Goal: Transaction & Acquisition: Obtain resource

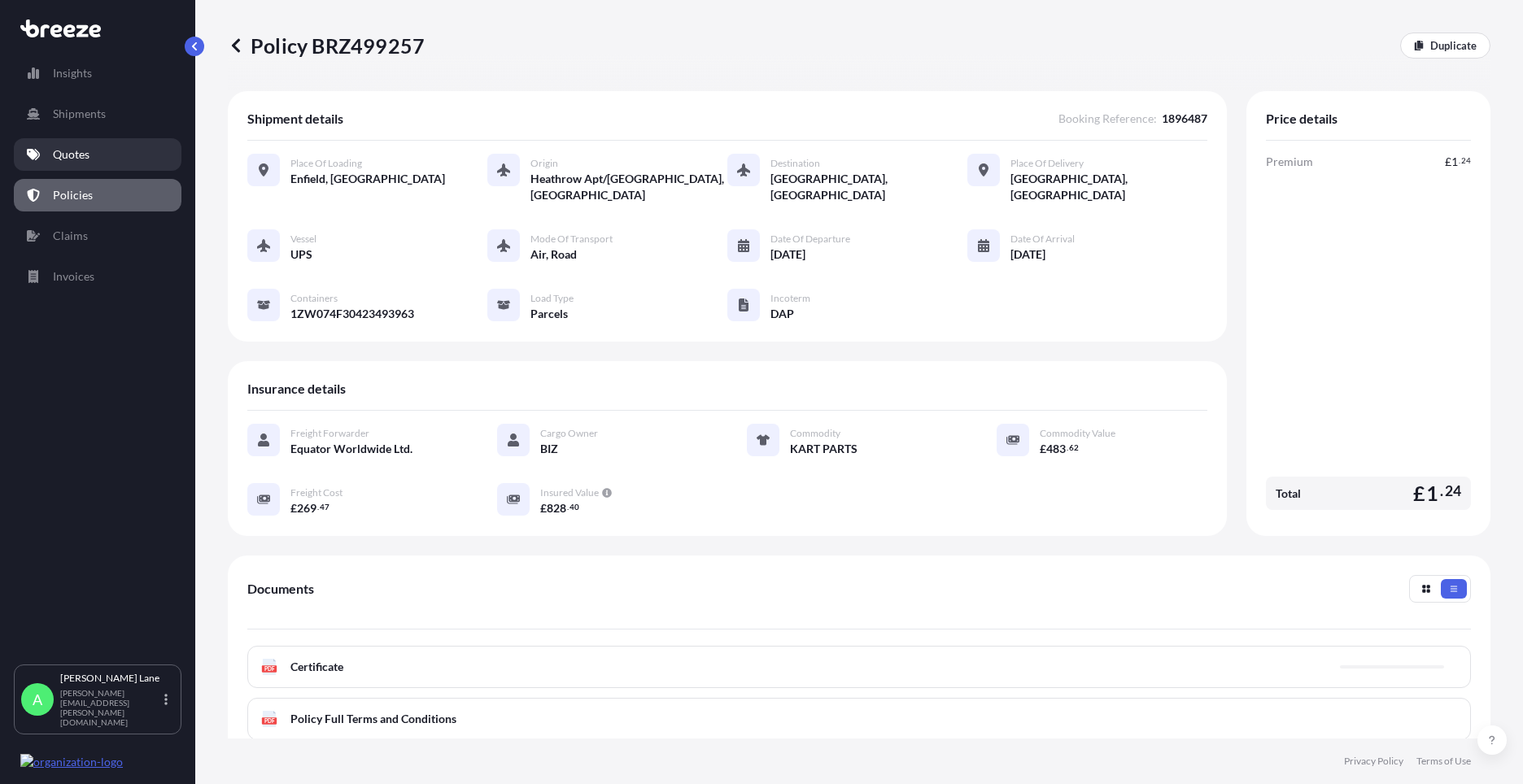
click at [60, 153] on p "Quotes" at bounding box center [70, 155] width 37 height 16
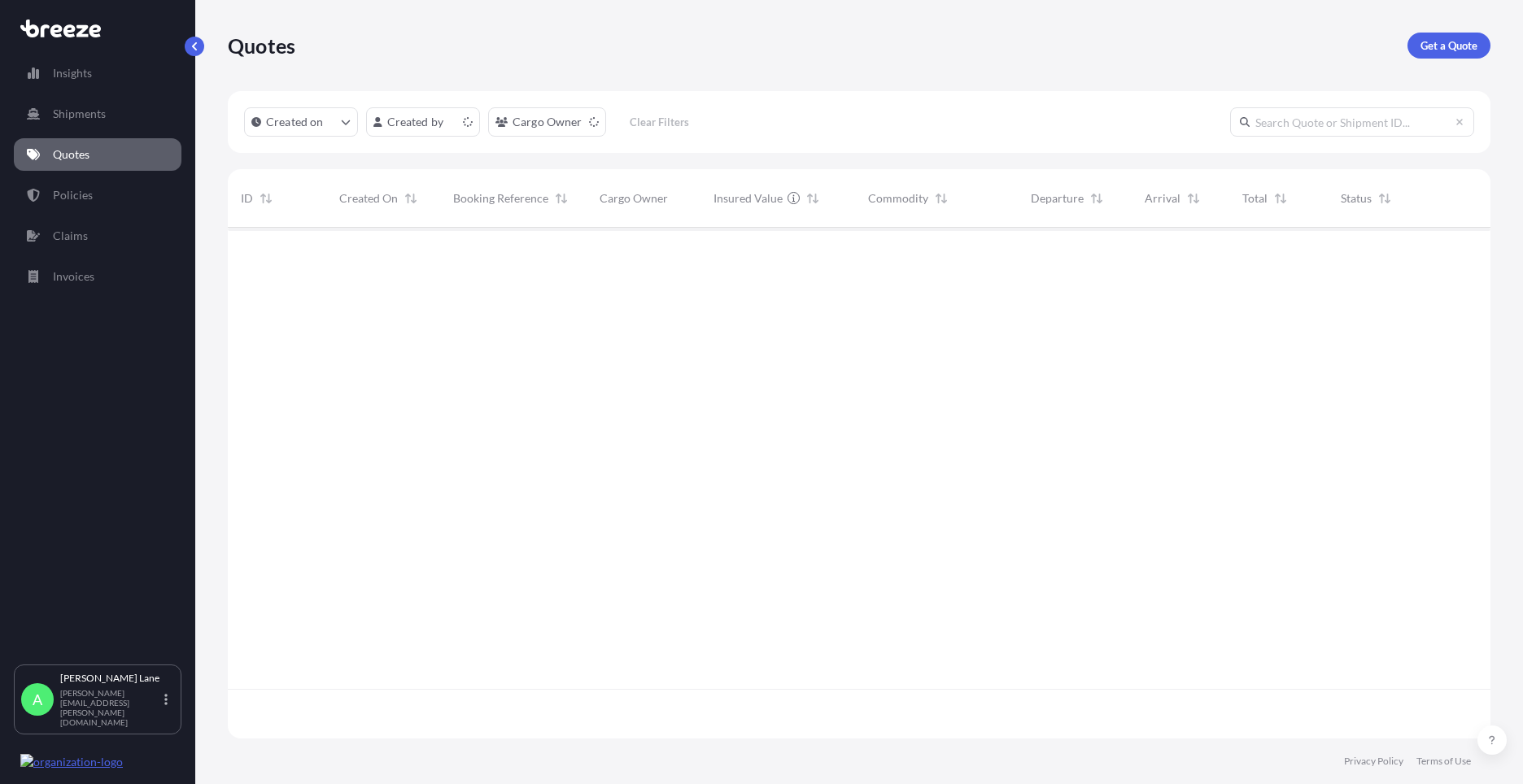
scroll to position [507, 1250]
click at [1446, 49] on p "Get a Quote" at bounding box center [1449, 46] width 57 height 16
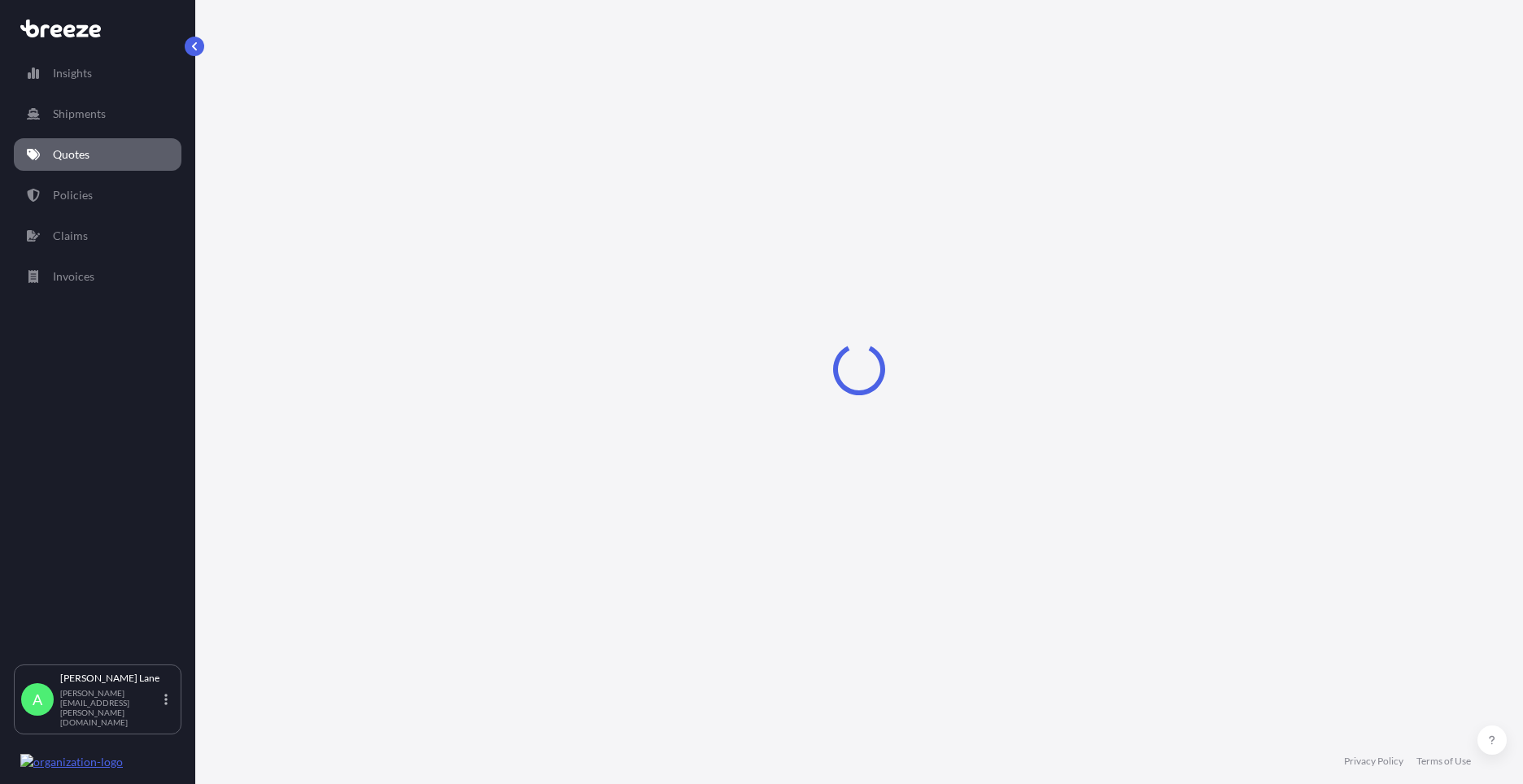
select select "Road"
select select "1"
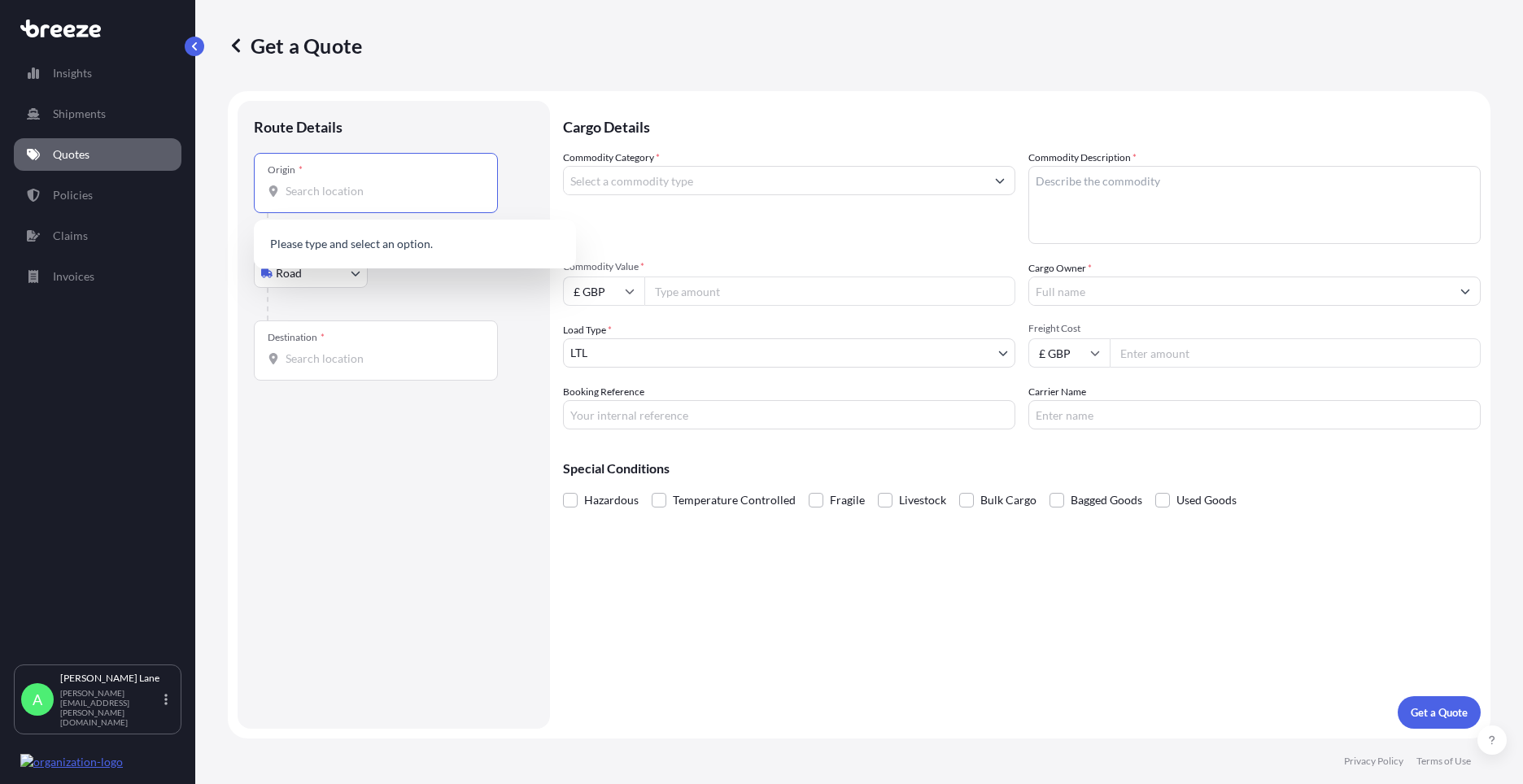
paste input "EH3 8AN"
click at [384, 254] on div "Edinburgh EH3 8AN , [GEOGRAPHIC_DATA]" at bounding box center [415, 249] width 309 height 46
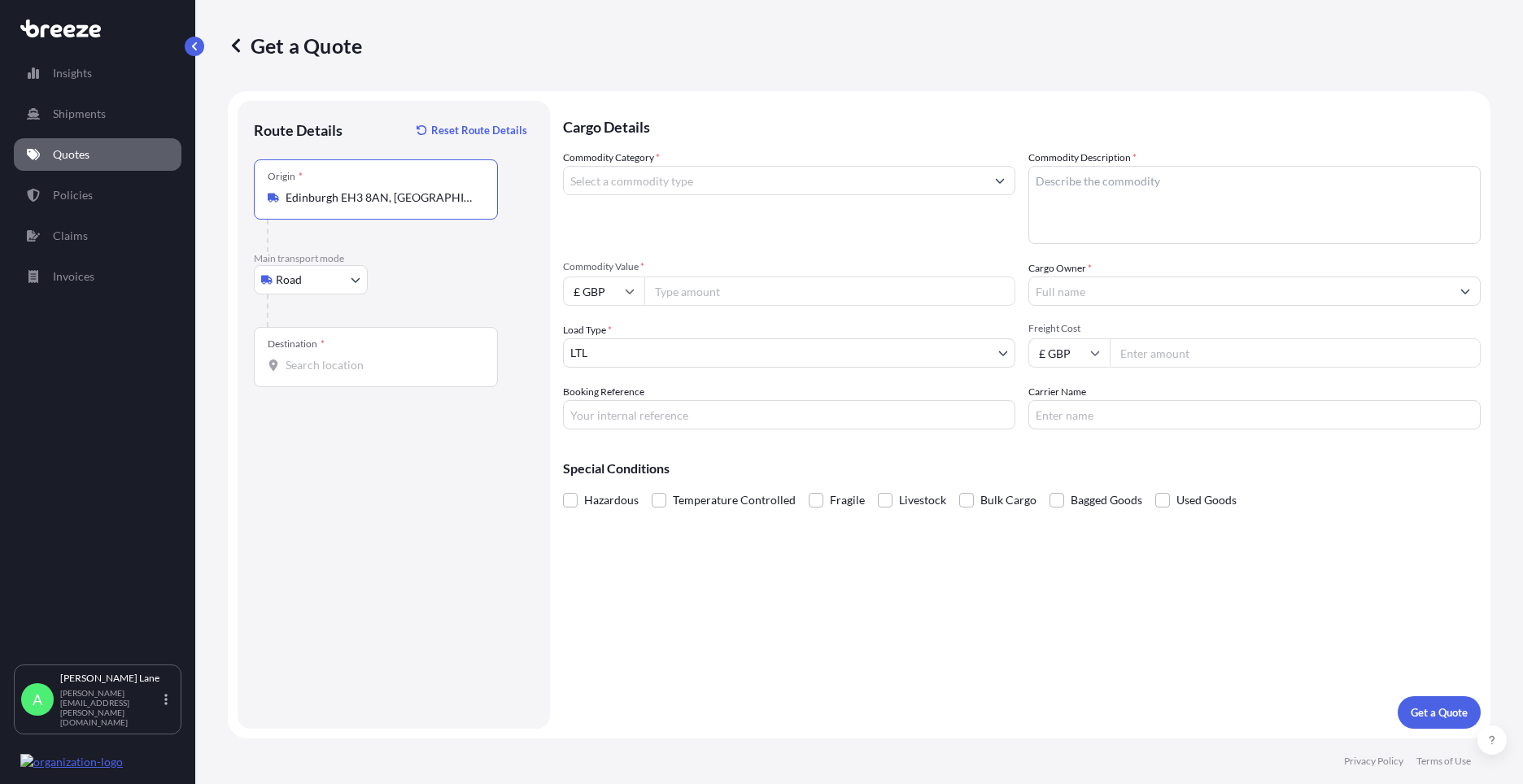
type input "Edinburgh EH3 8AN, [GEOGRAPHIC_DATA]"
click at [393, 259] on span "Edinburgh EH3 8AN, [GEOGRAPHIC_DATA]" at bounding box center [420, 252] width 223 height 16
paste input "w1u 1ff"
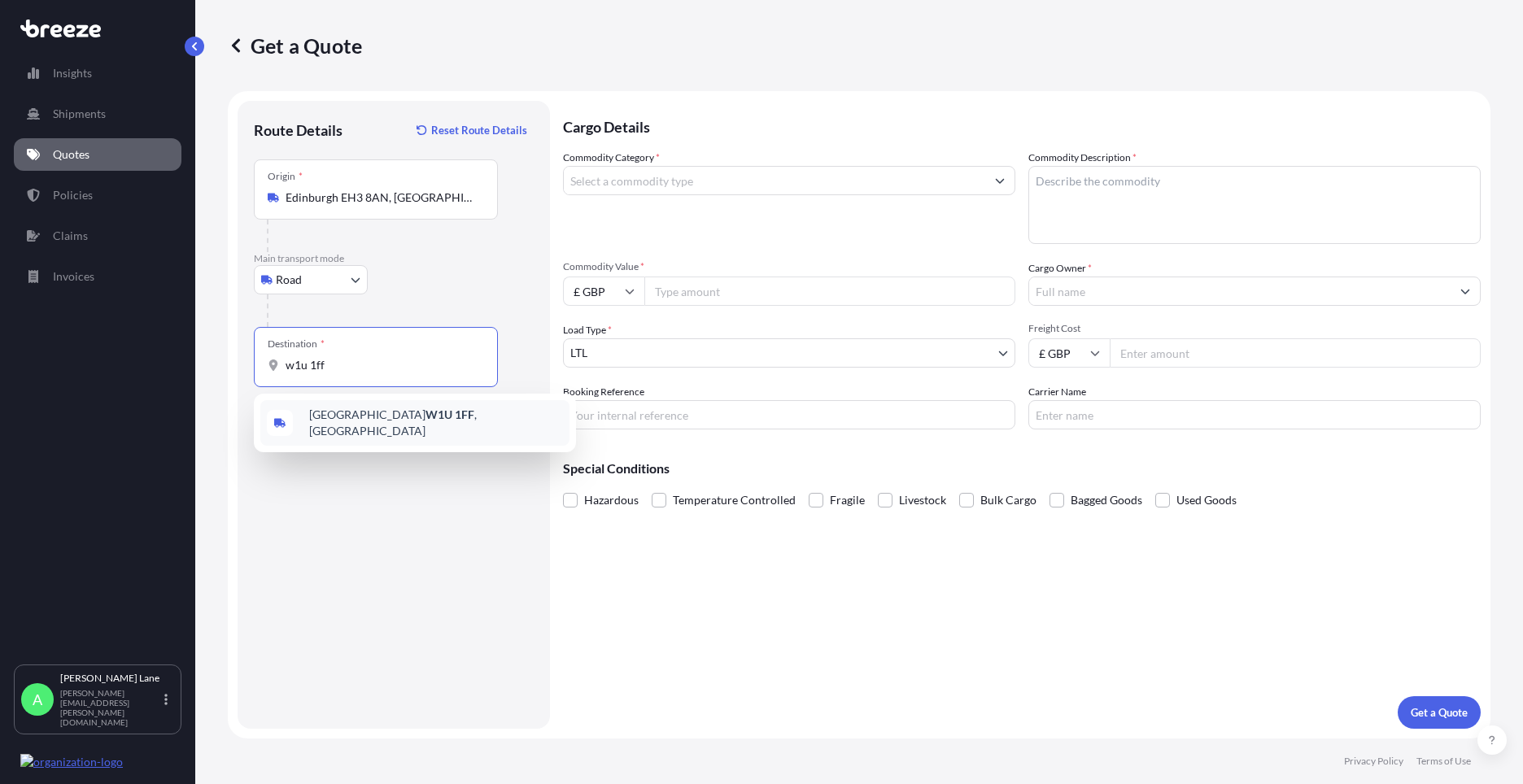
click at [406, 426] on span "[GEOGRAPHIC_DATA] W1U 1FF , [GEOGRAPHIC_DATA]" at bounding box center [436, 422] width 254 height 33
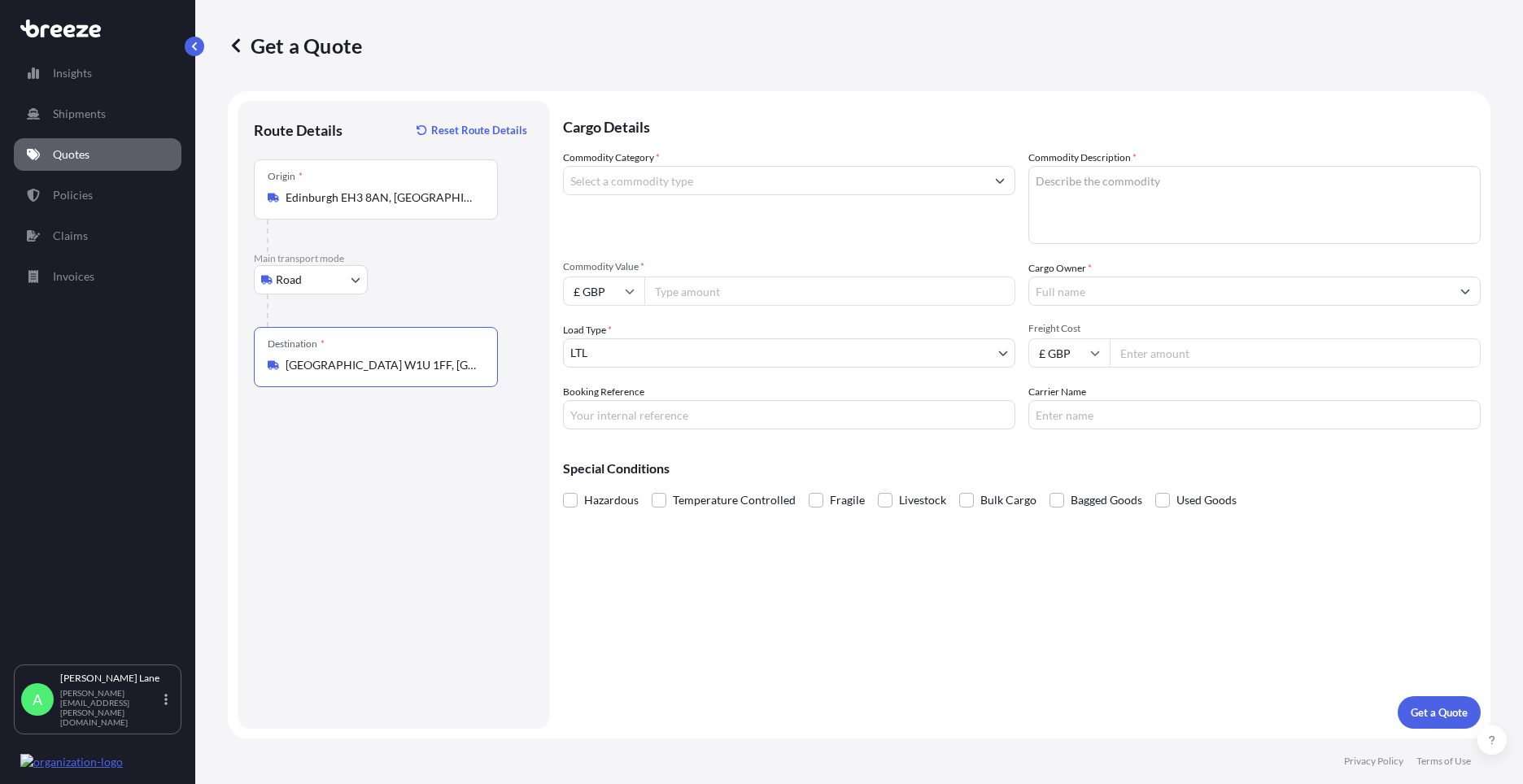
type input "[GEOGRAPHIC_DATA] W1U 1FF, [GEOGRAPHIC_DATA]"
click at [734, 181] on input "Commodity Category *" at bounding box center [774, 180] width 421 height 30
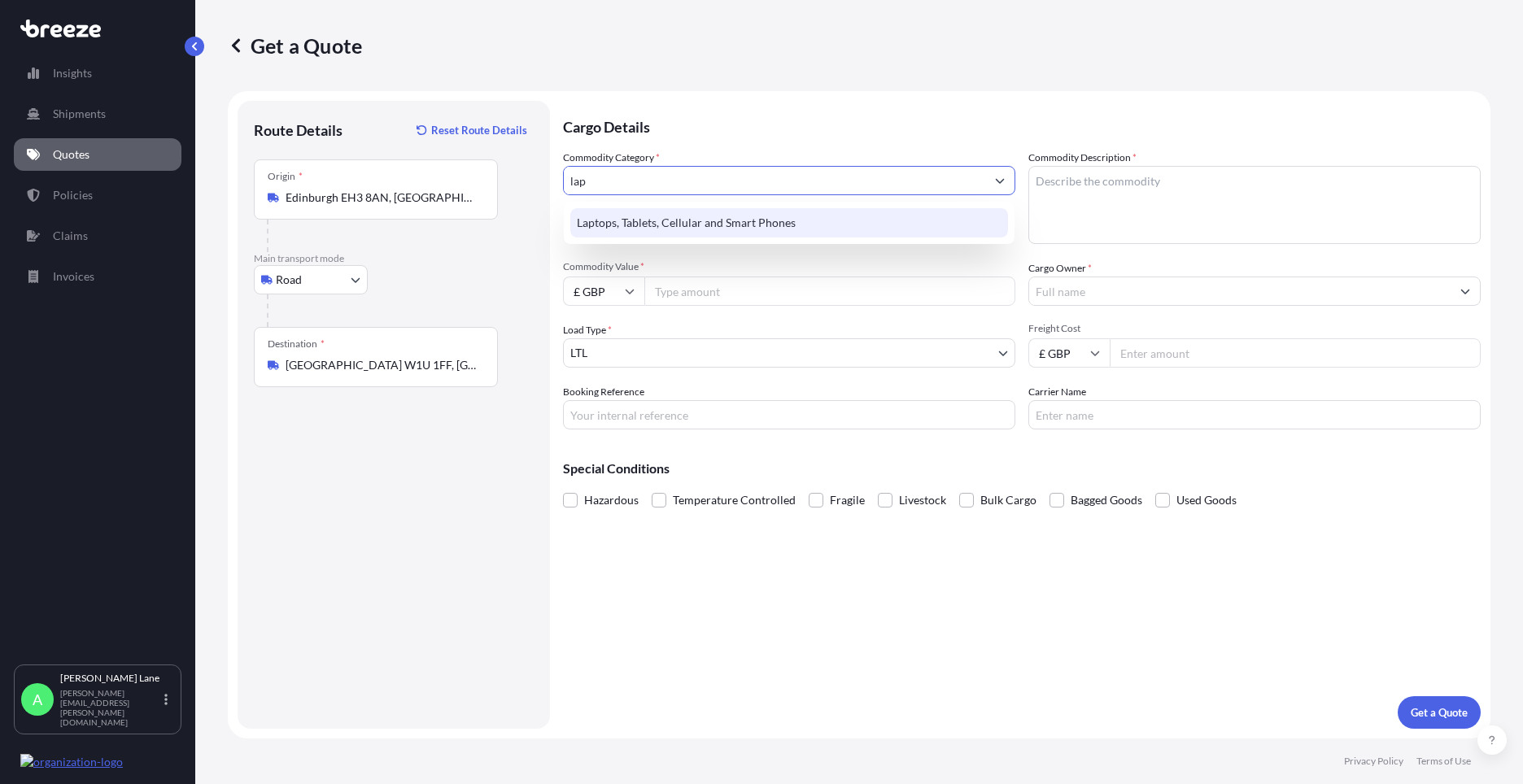
click at [721, 212] on div "Laptops, Tablets, Cellular and Smart Phones" at bounding box center [788, 223] width 437 height 30
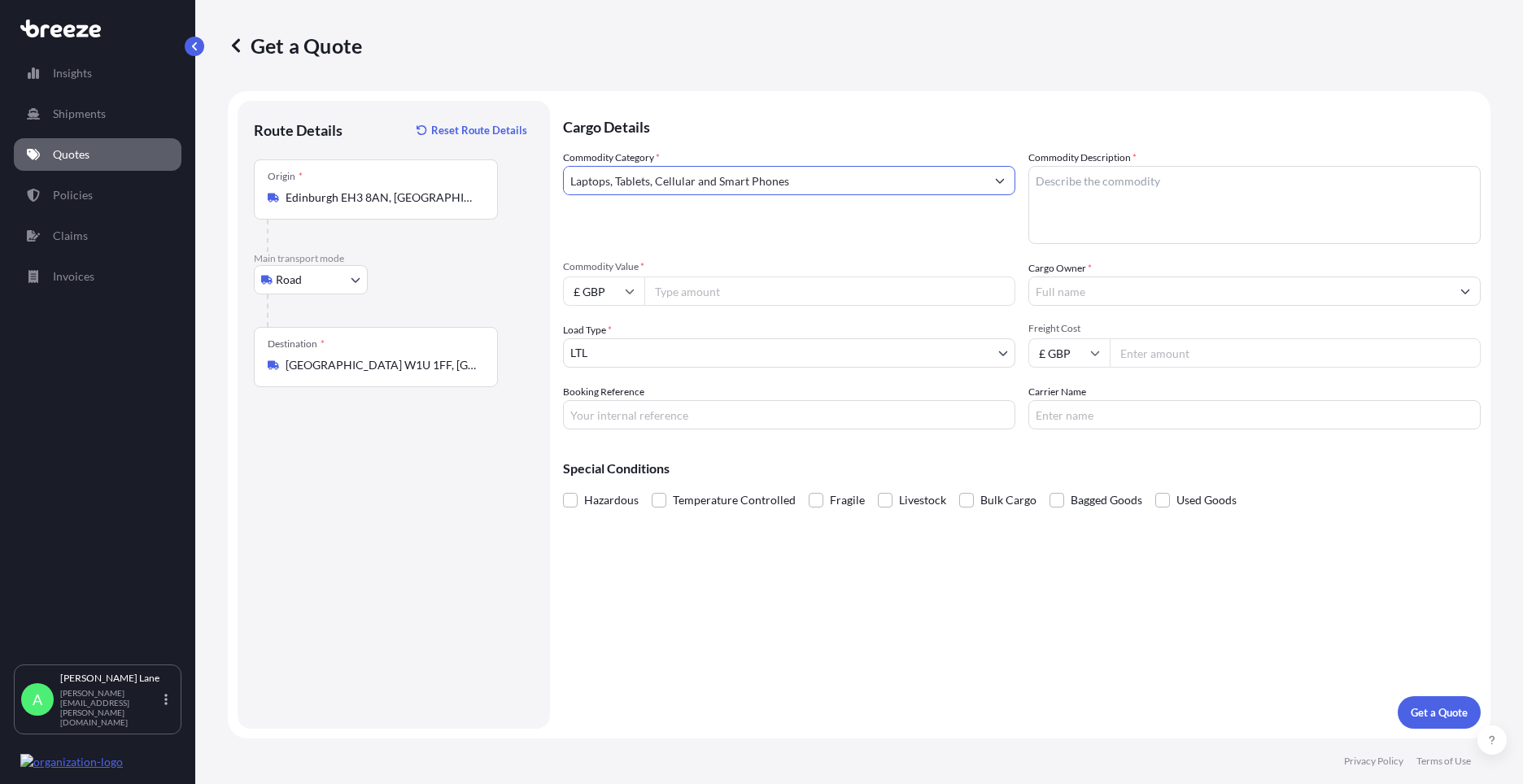
type input "Laptops, Tablets, Cellular and Smart Phones"
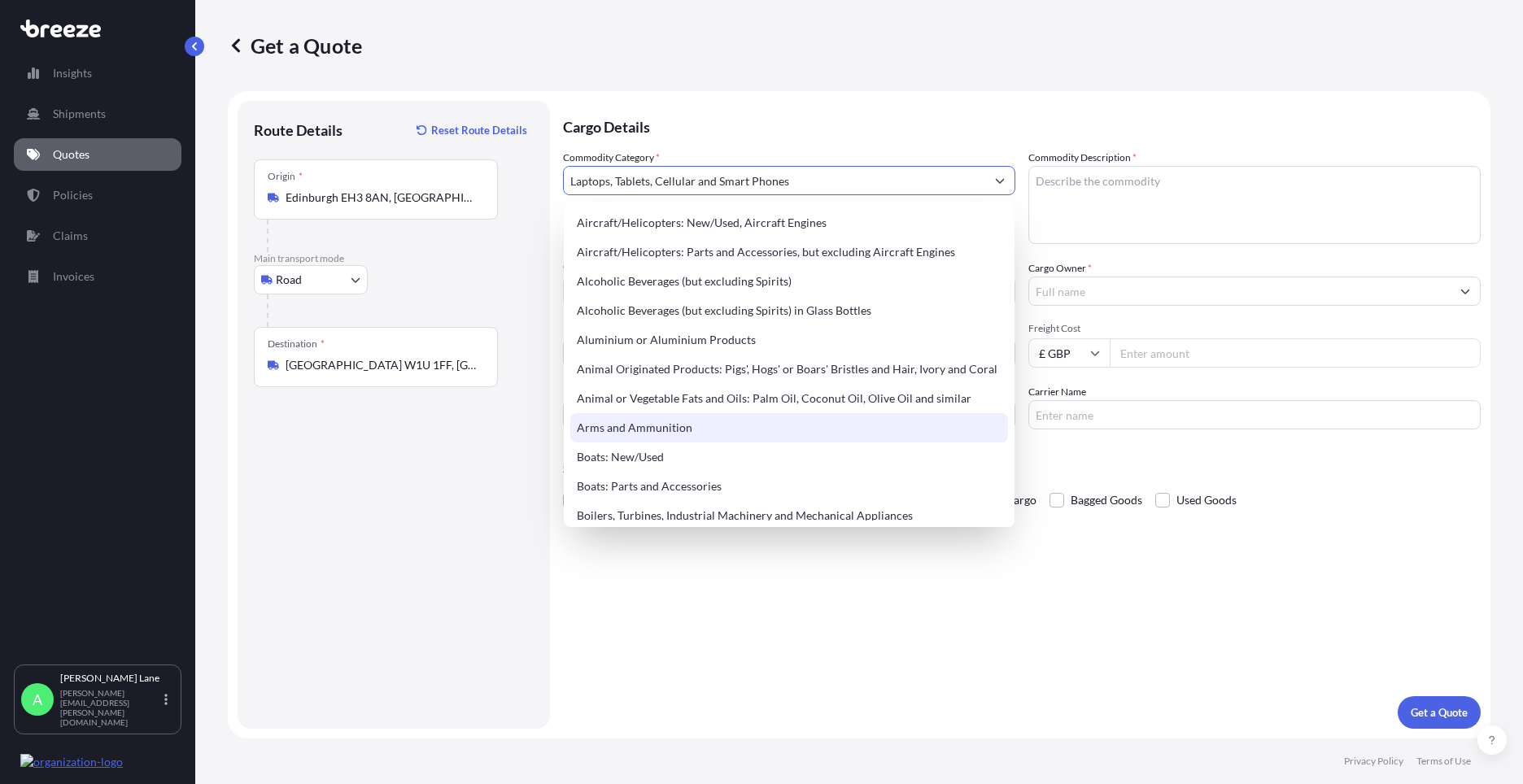
drag, startPoint x: 909, startPoint y: 706, endPoint x: 891, endPoint y: 715, distance: 20.1
click at [909, 706] on div "Cargo Details Commodity Category * Laptops, Tablets, Cellular and Smart Phones …" at bounding box center [1022, 415] width 918 height 628
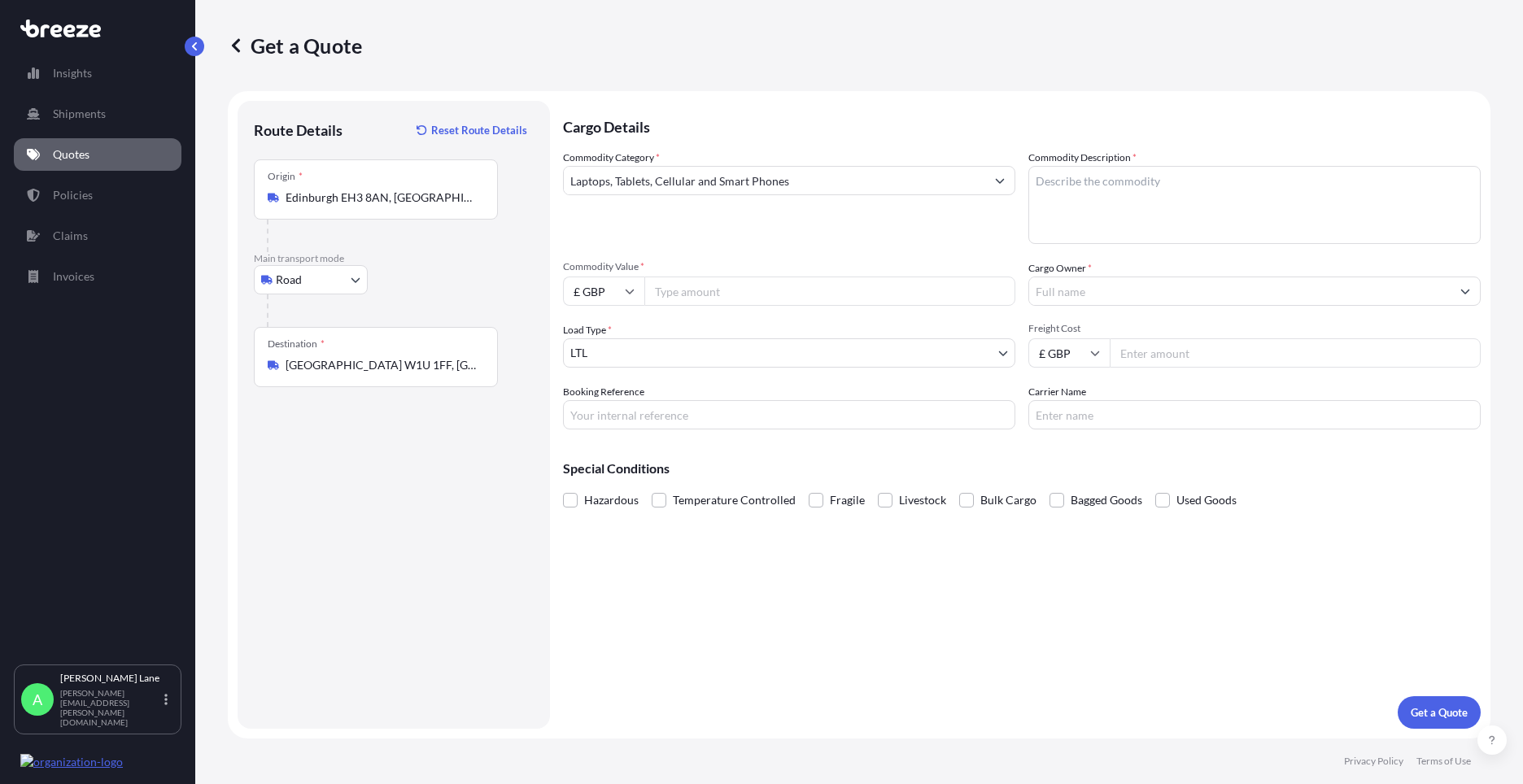
click at [732, 300] on input "Commodity Value *" at bounding box center [830, 291] width 371 height 30
type input "5000"
click at [662, 411] on input "Booking Reference" at bounding box center [789, 415] width 452 height 30
paste input "1896544"
type input "1896544"
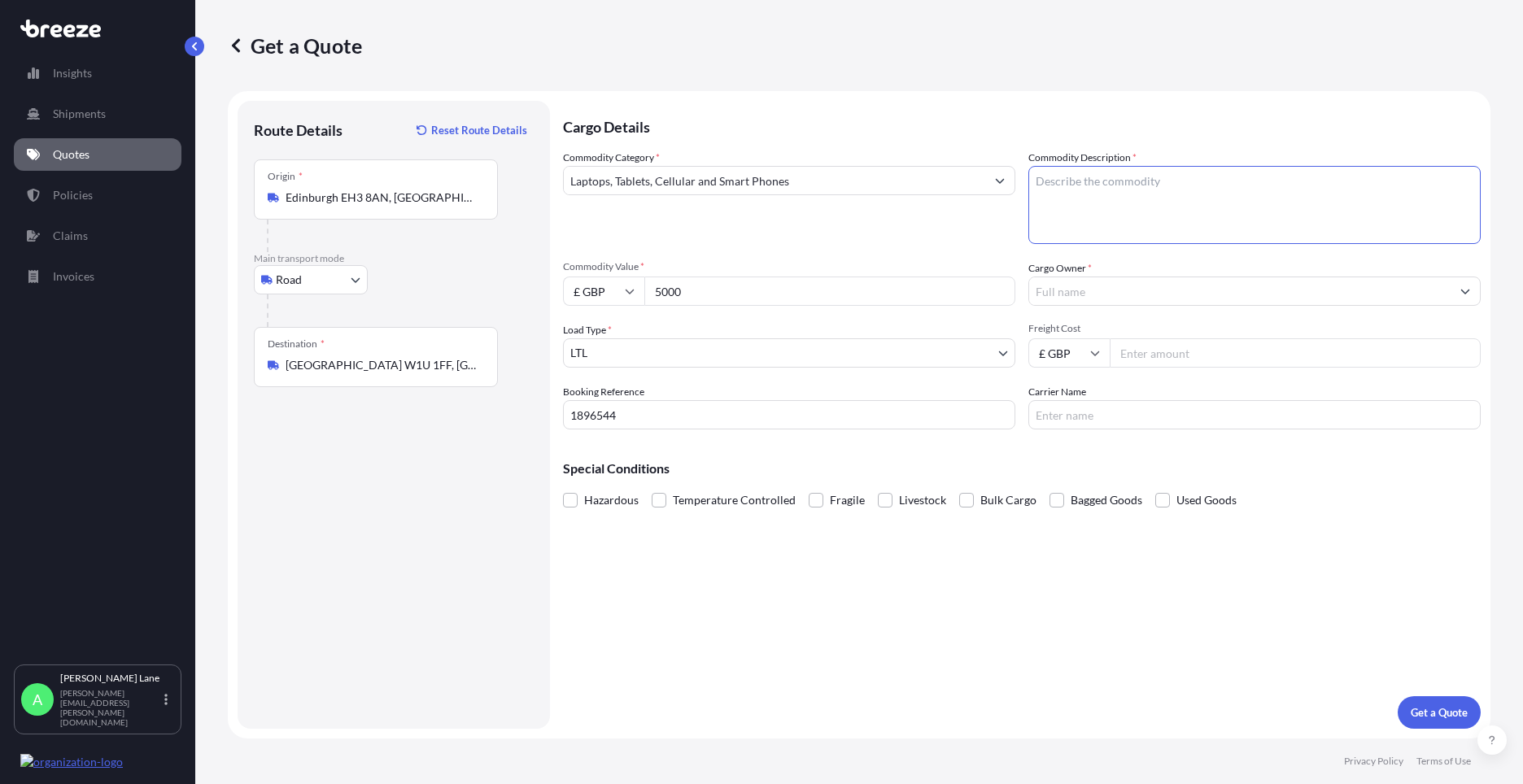
paste textarea "4 laptops 2 iphones"
type textarea "4 laptops 2 iphones"
click at [1145, 297] on input "Cargo Owner *" at bounding box center [1239, 291] width 421 height 30
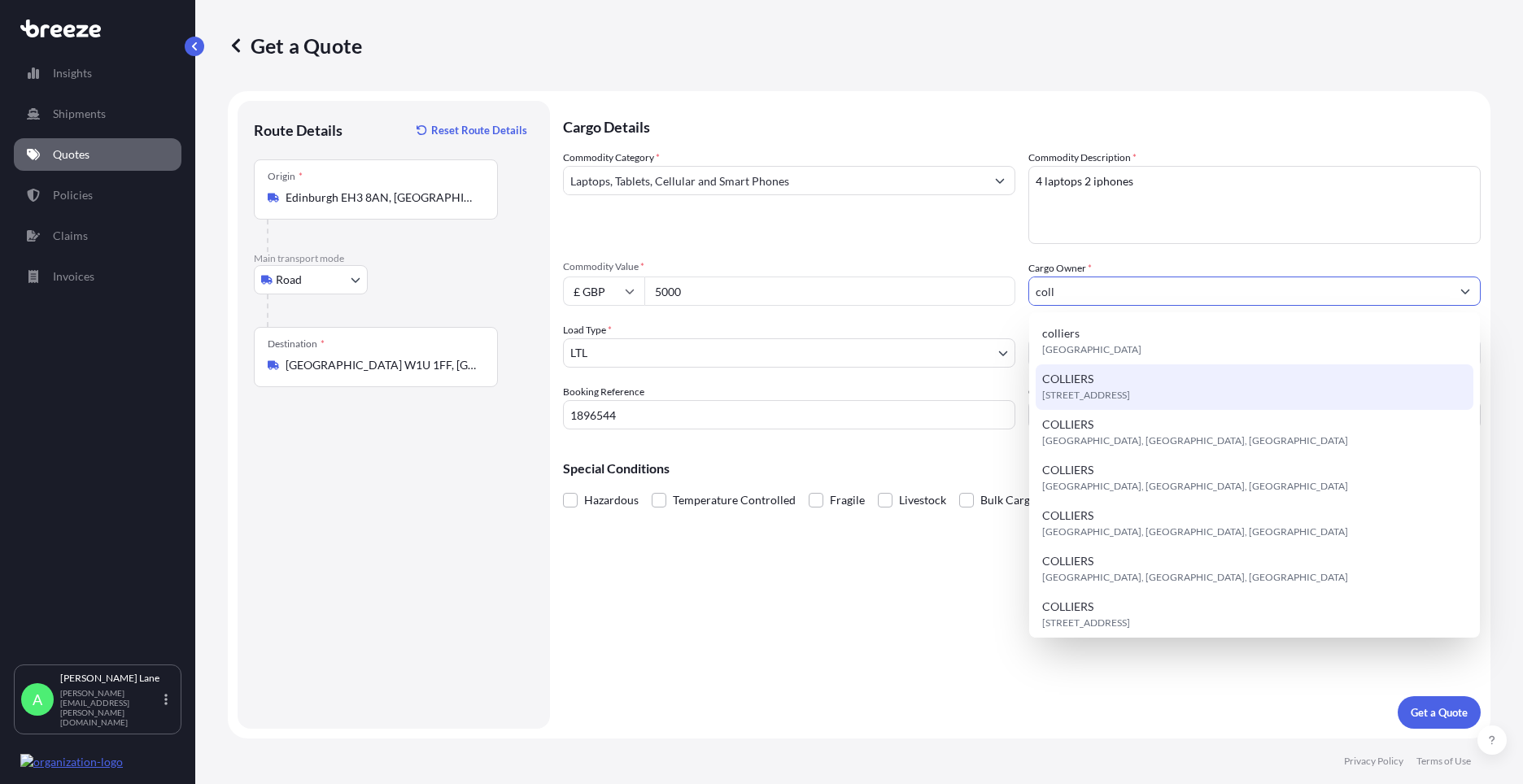
click at [1136, 386] on div "[STREET_ADDRESS]" at bounding box center [1254, 388] width 437 height 46
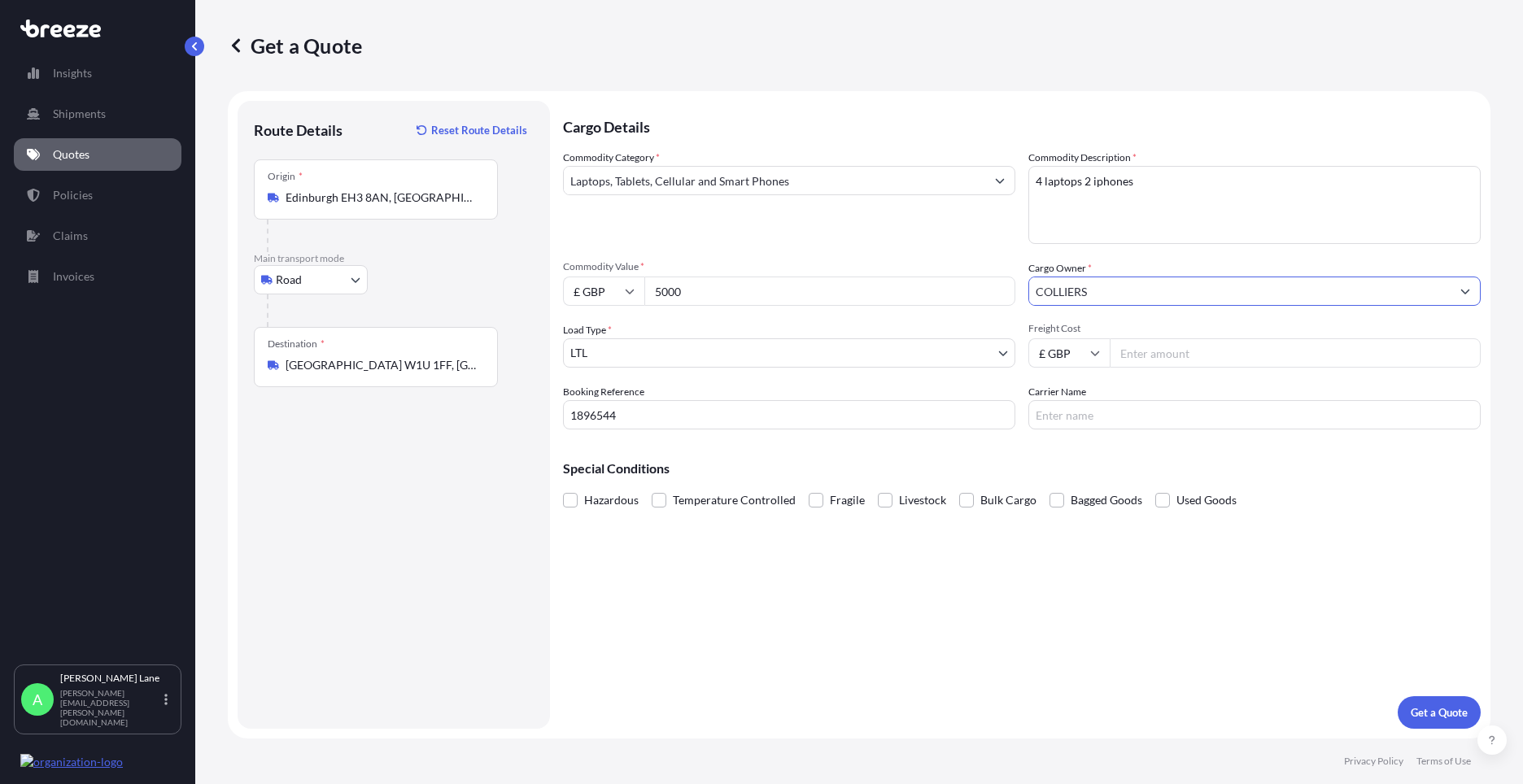
type input "COLLIERS"
click at [1148, 350] on input "Freight Cost" at bounding box center [1295, 353] width 371 height 30
type input "109.80"
click at [1099, 412] on input "Carrier Name" at bounding box center [1254, 415] width 452 height 30
type input "fedex"
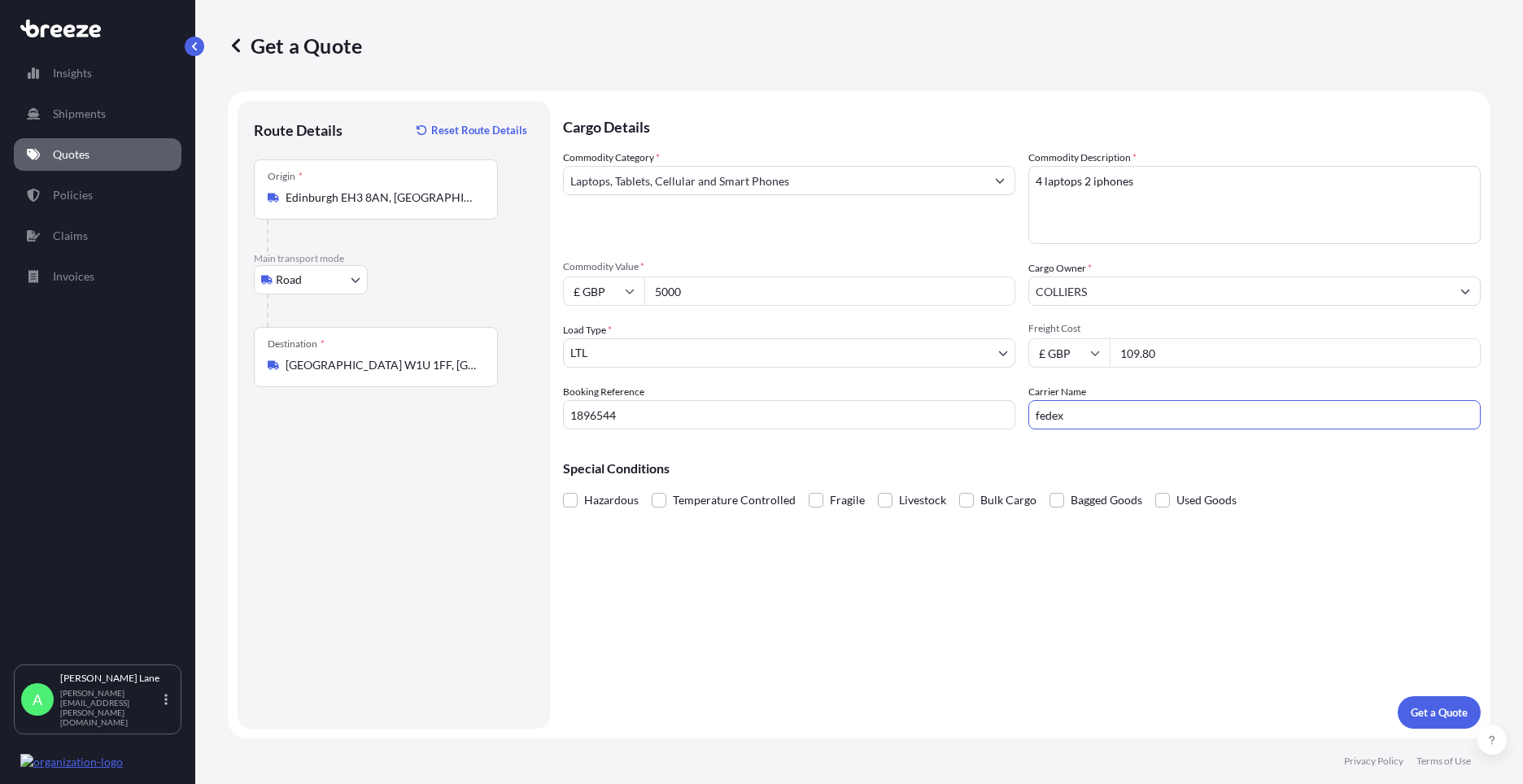
click at [921, 564] on div "Cargo Details Commodity Category * Laptops, Tablets, Cellular and Smart Phones …" at bounding box center [1022, 415] width 918 height 628
click at [1427, 708] on p "Get a Quote" at bounding box center [1439, 713] width 57 height 16
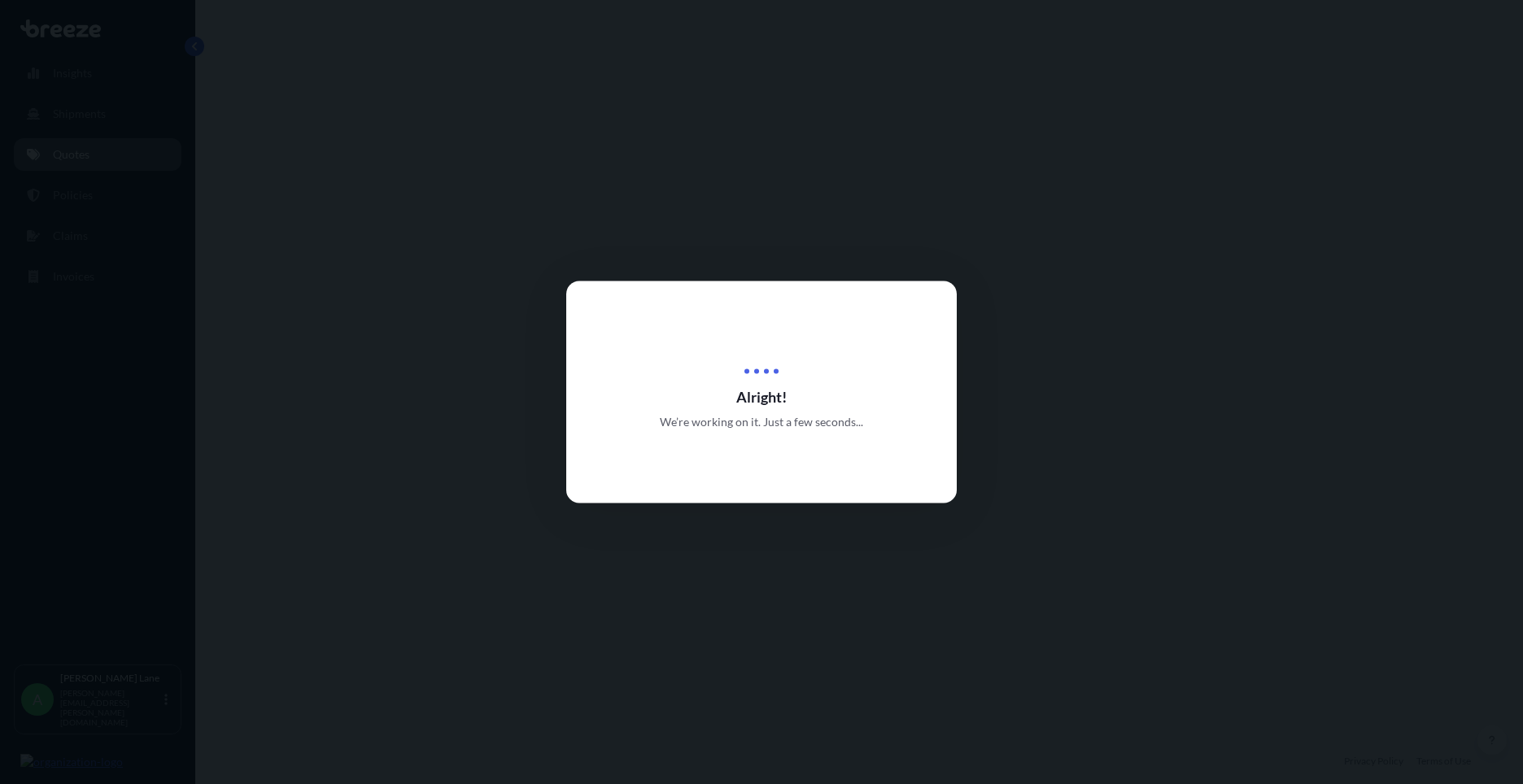
select select "Road"
select select "1"
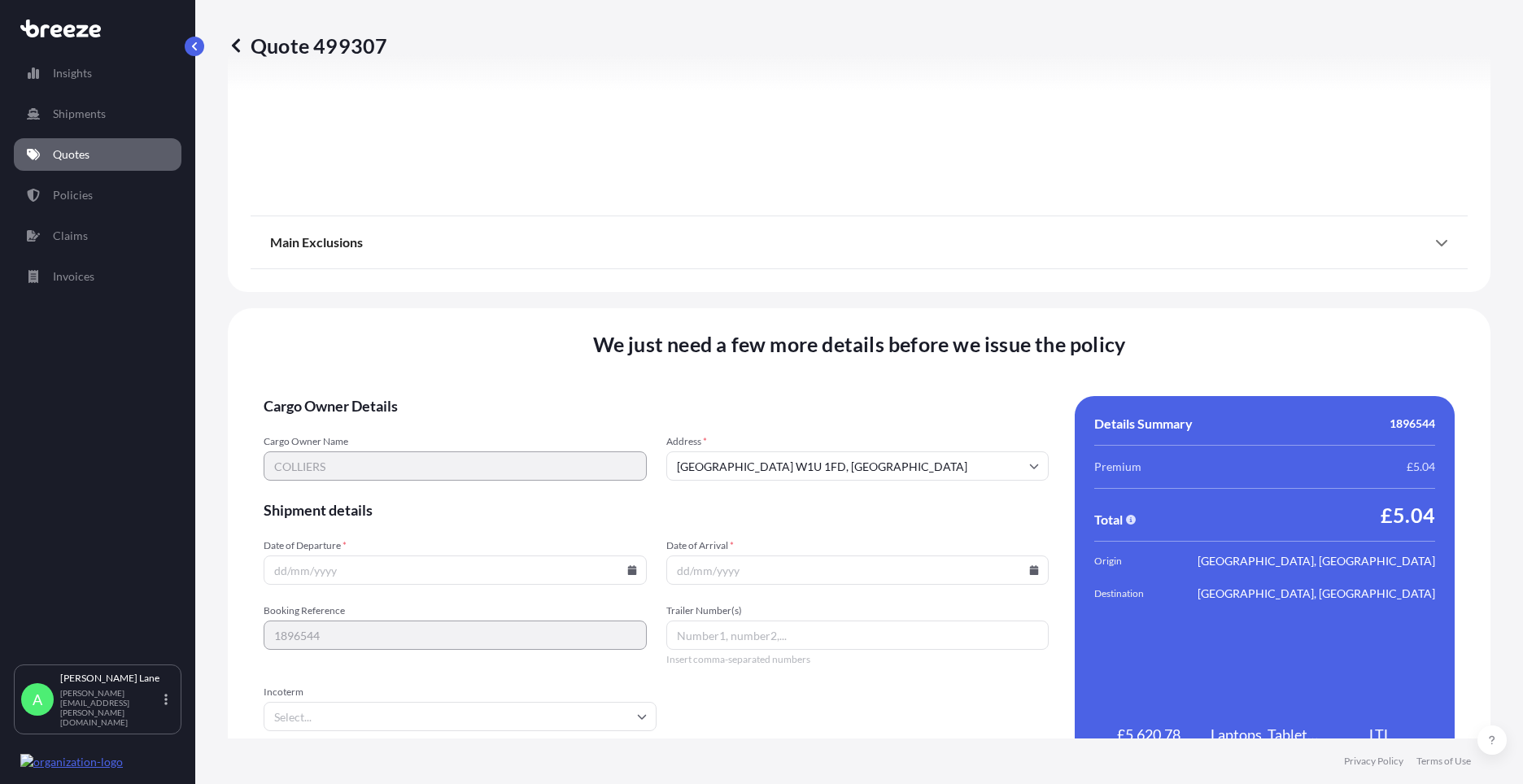
scroll to position [1798, 0]
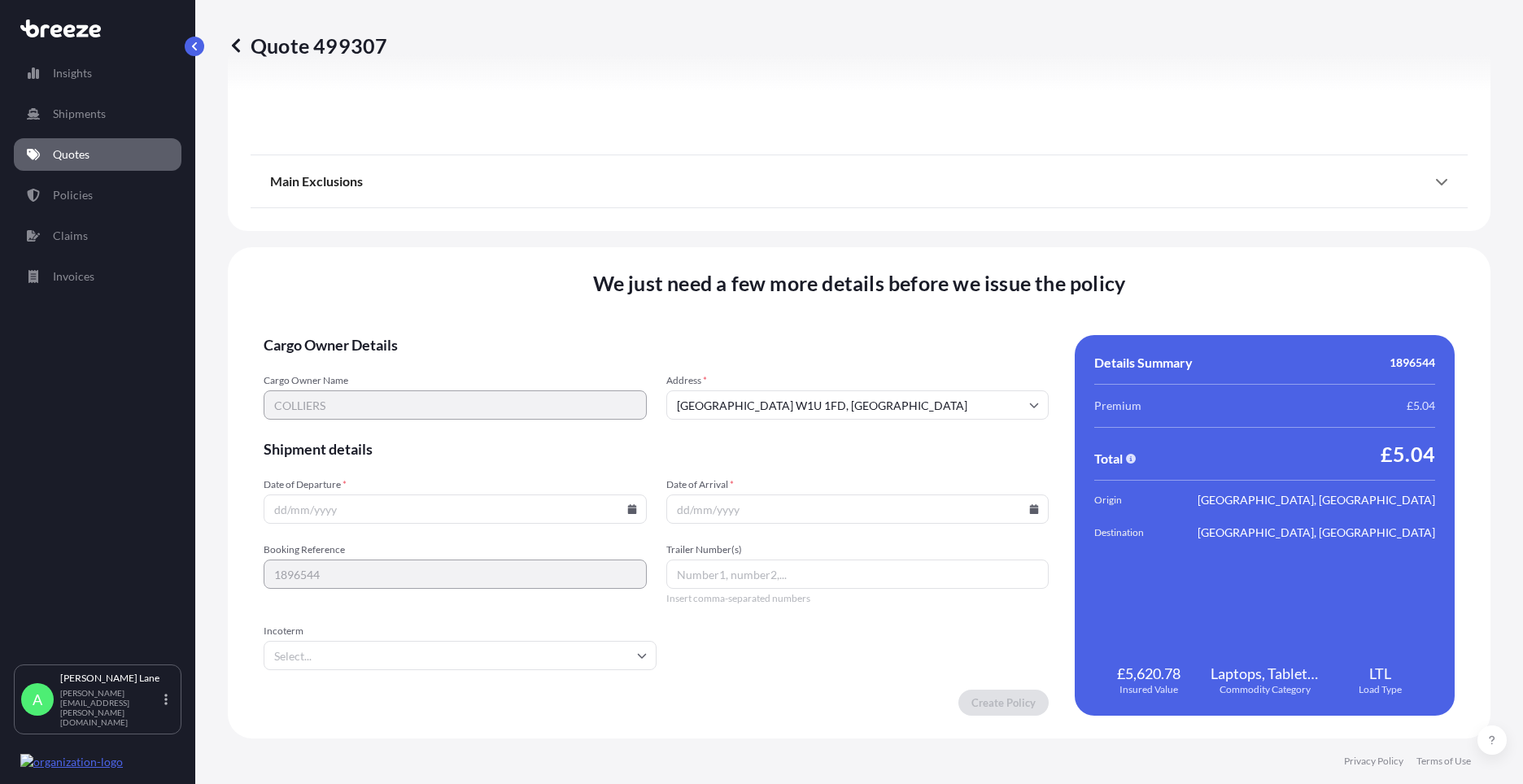
drag, startPoint x: 567, startPoint y: 650, endPoint x: 524, endPoint y: 628, distance: 48.3
click at [567, 652] on input "Incoterm" at bounding box center [460, 656] width 393 height 30
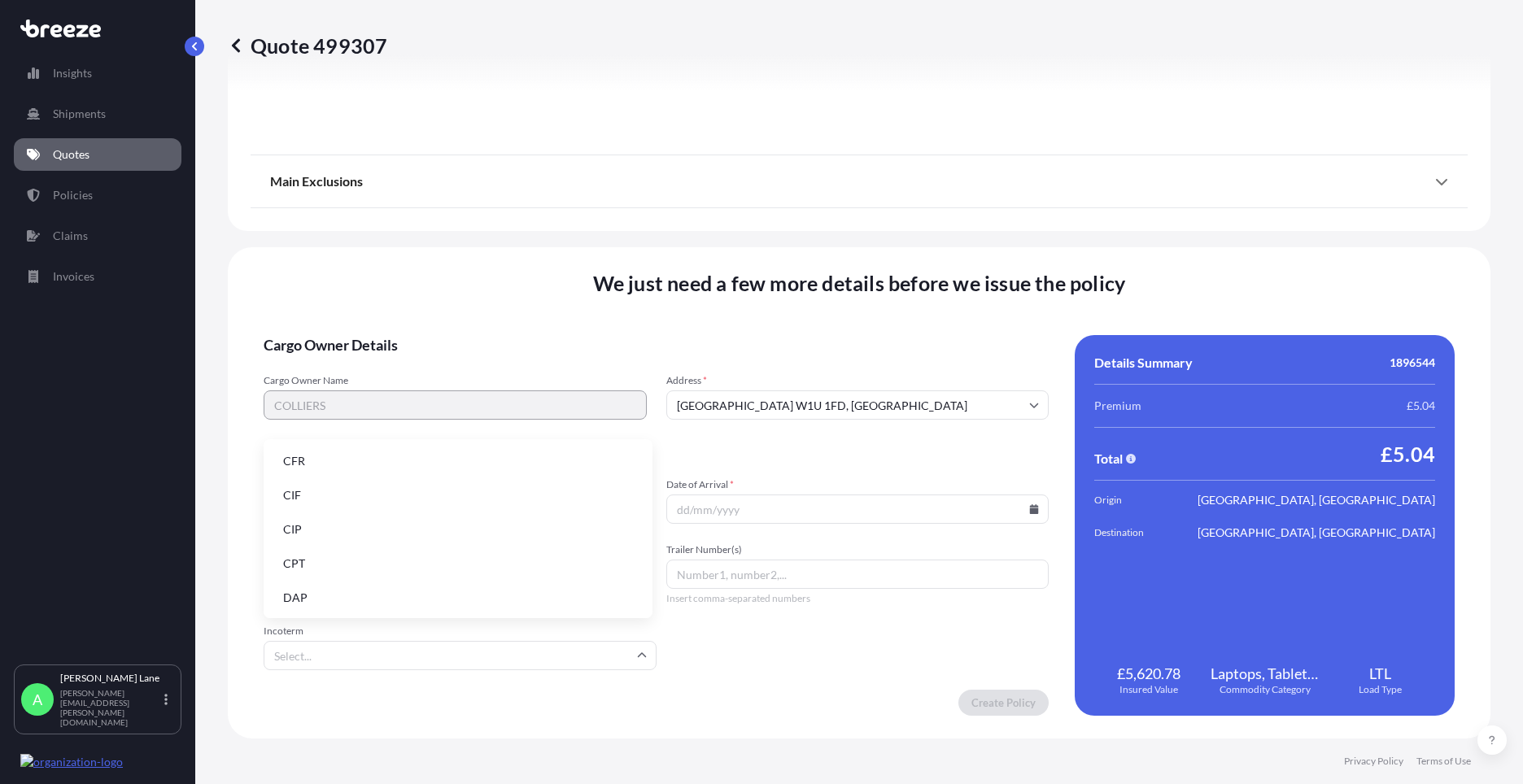
click at [445, 588] on li "DAP" at bounding box center [457, 598] width 376 height 31
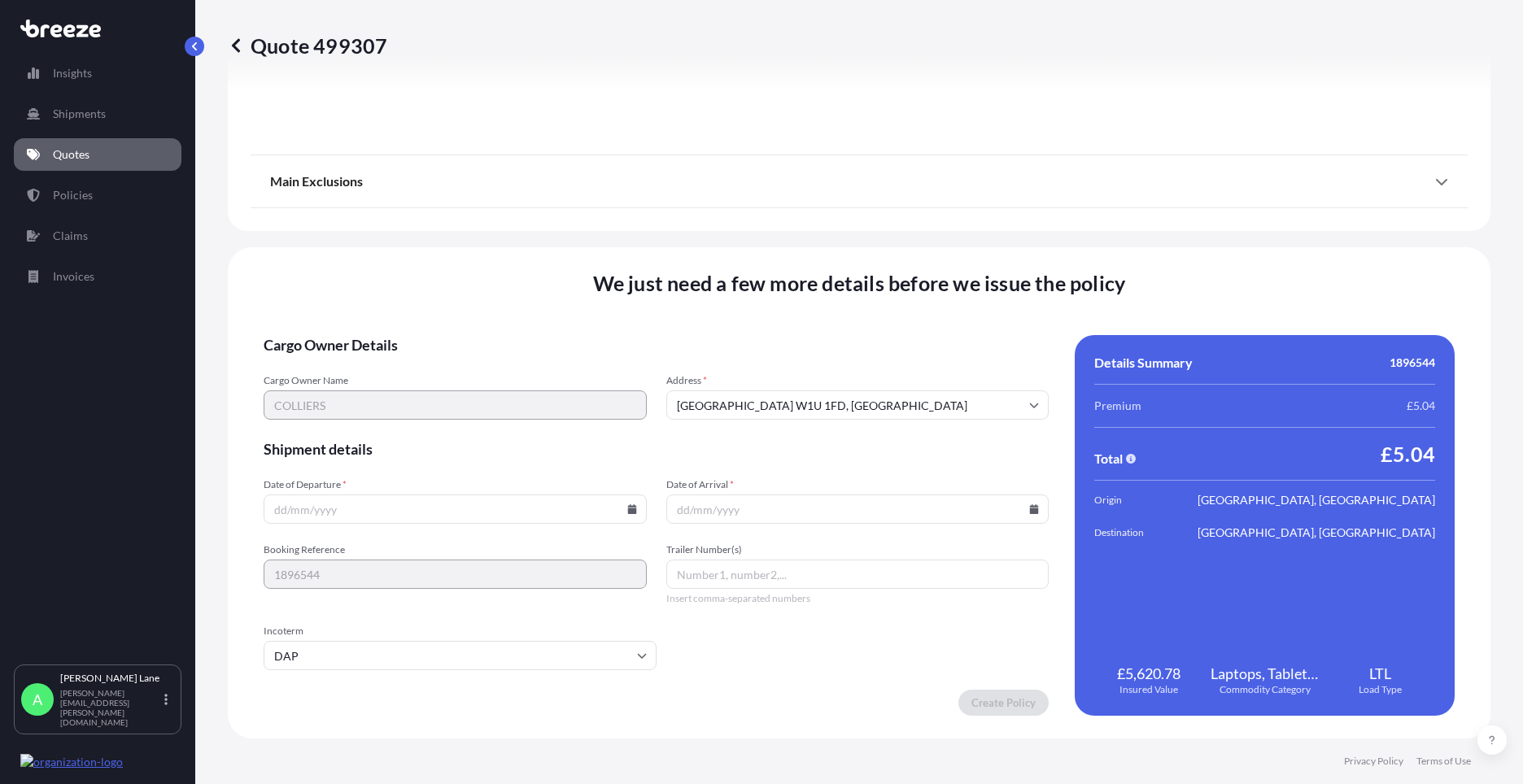
paste input "4 laptops 2 iphones"
type input "4 laptops 2 iphones"
click at [1018, 506] on input "Date of Arrival *" at bounding box center [858, 509] width 384 height 30
click at [1030, 513] on icon at bounding box center [1034, 509] width 9 height 10
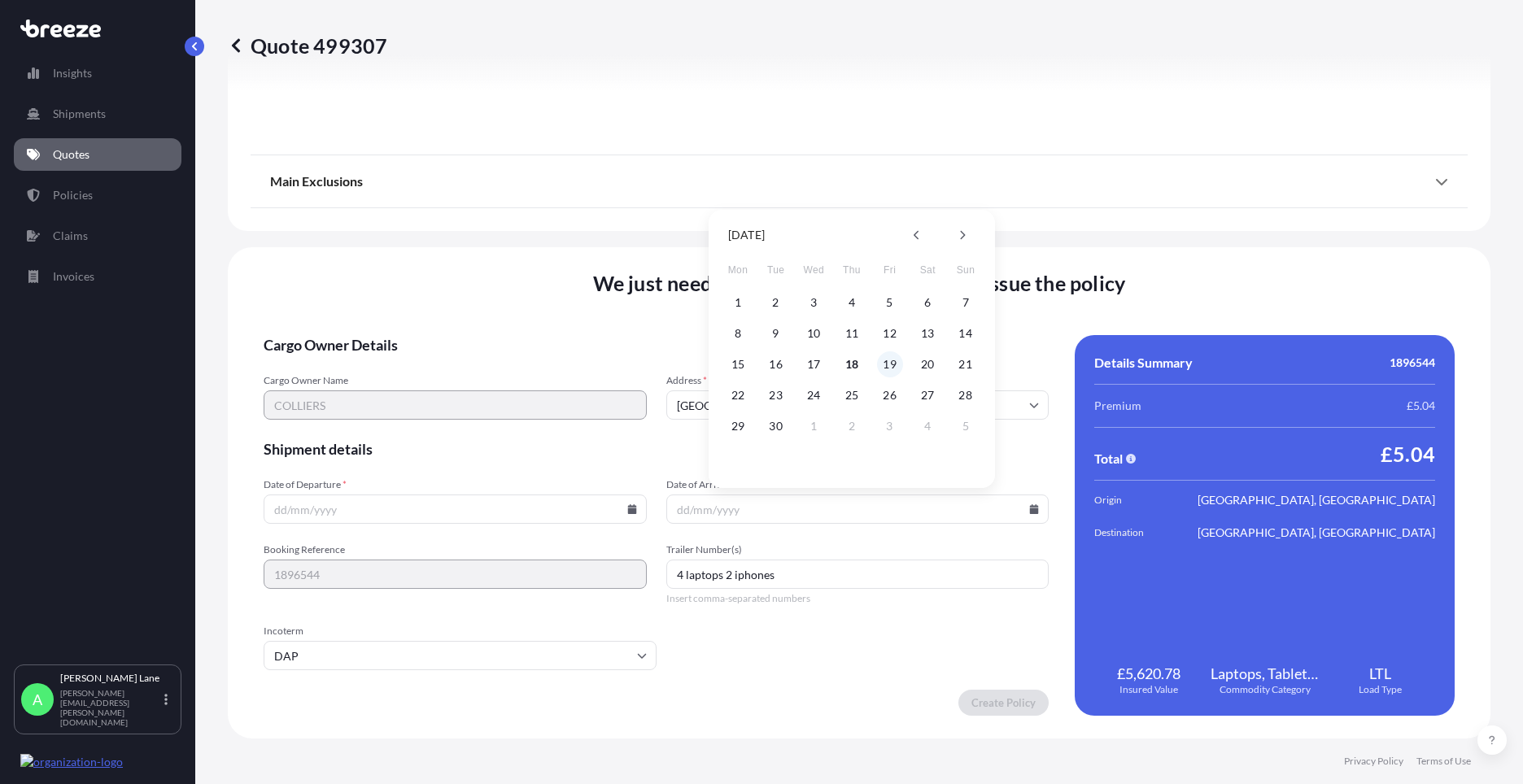
click at [893, 370] on button "19" at bounding box center [890, 364] width 26 height 26
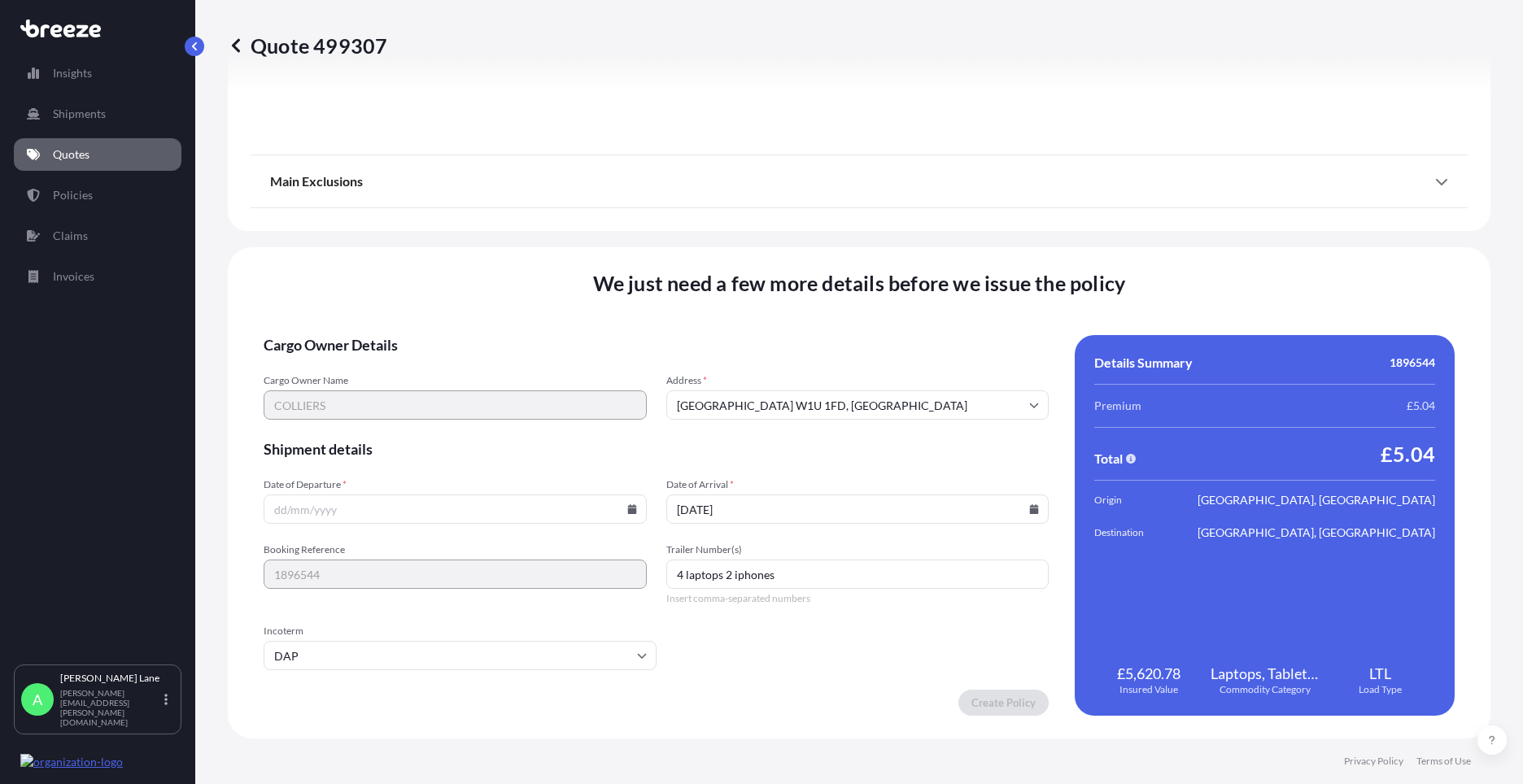
type input "[DATE]"
click at [628, 510] on icon at bounding box center [632, 509] width 9 height 10
click at [456, 363] on button "18" at bounding box center [453, 364] width 26 height 26
type input "[DATE]"
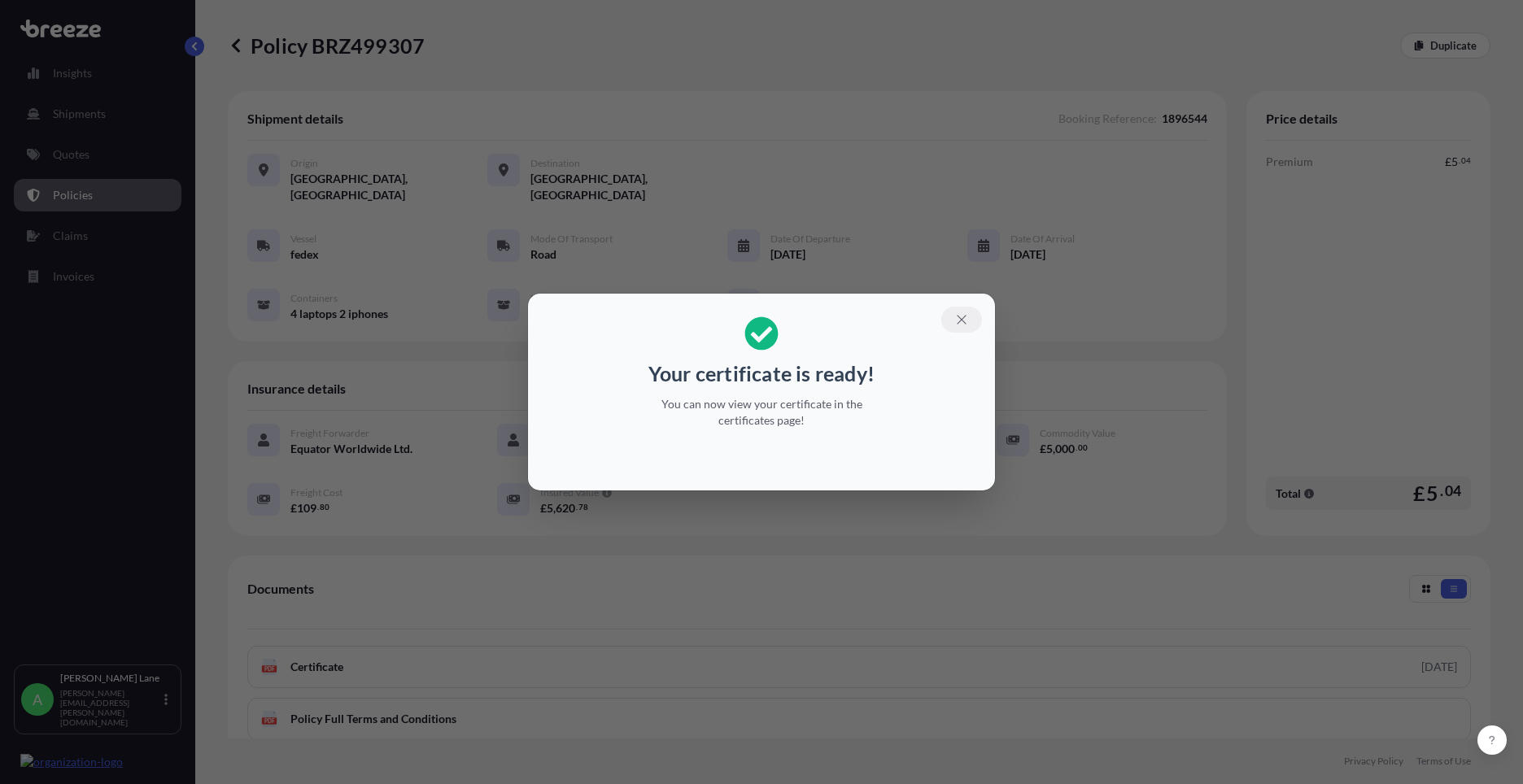
click at [969, 318] on icon "button" at bounding box center [962, 319] width 15 height 15
